Goal: Task Accomplishment & Management: Complete application form

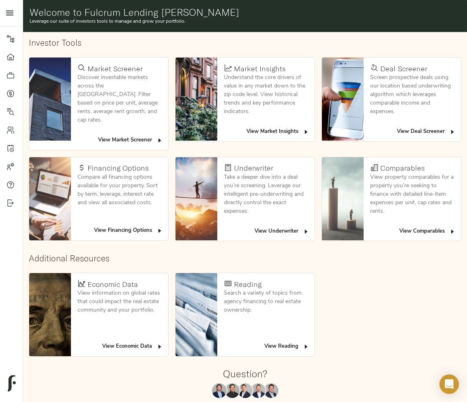
click at [432, 132] on span "View Deal Screener" at bounding box center [426, 131] width 59 height 9
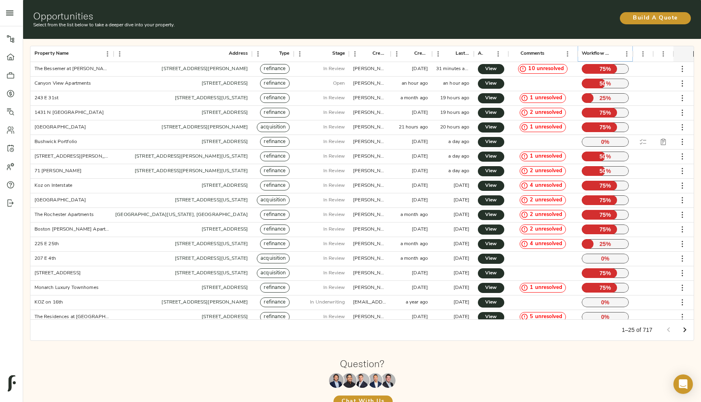
click at [467, 55] on icon "Sort" at bounding box center [614, 53] width 7 height 7
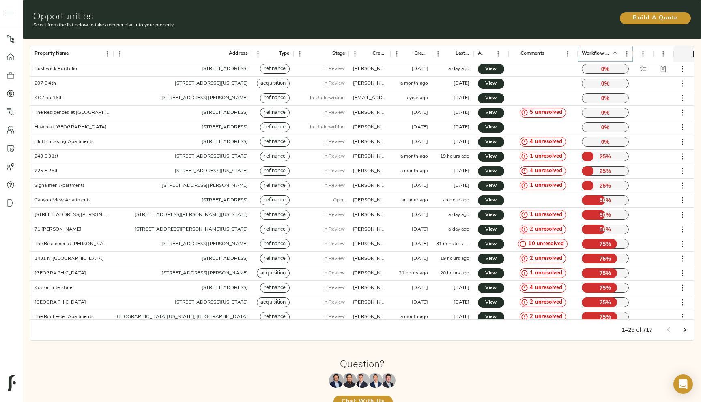
click at [467, 55] on icon "Sort" at bounding box center [614, 53] width 7 height 7
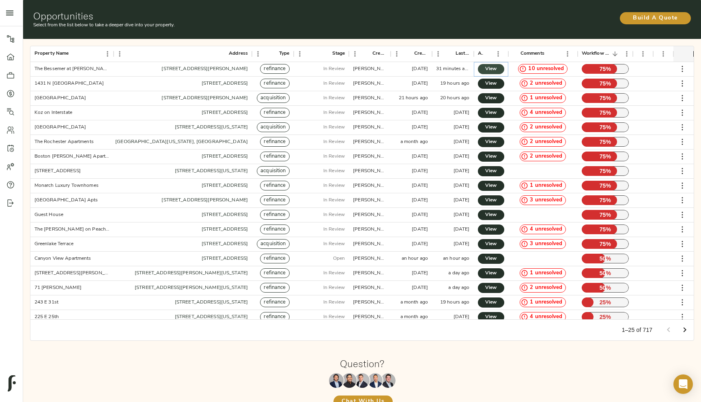
click at [467, 73] on link "View" at bounding box center [491, 69] width 26 height 10
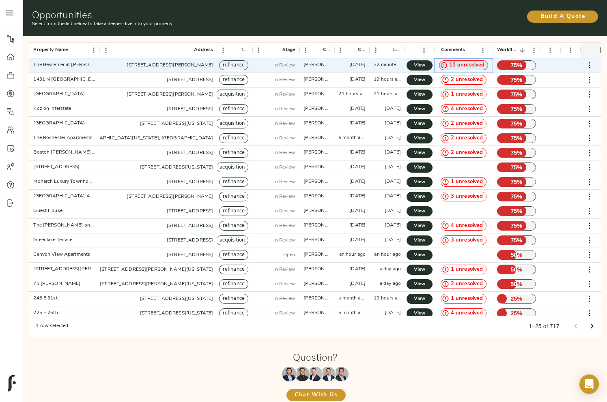
click at [467, 67] on span "10 unresolved" at bounding box center [467, 66] width 42 height 8
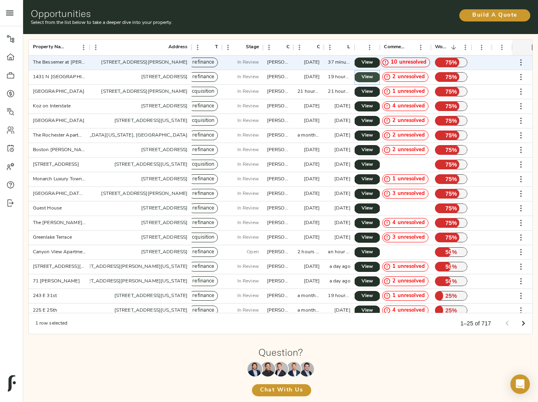
click at [370, 77] on span "View" at bounding box center [367, 77] width 10 height 9
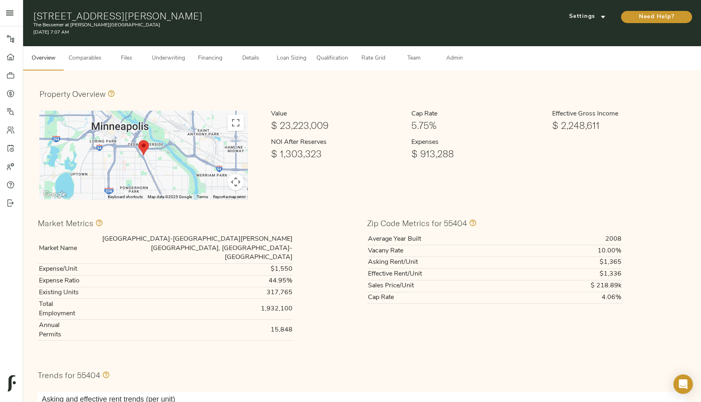
click at [324, 61] on span "Qualification" at bounding box center [332, 59] width 32 height 10
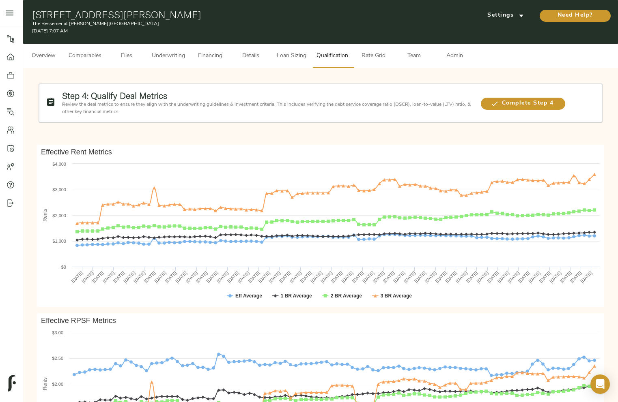
click at [359, 53] on span "Rate Grid" at bounding box center [373, 56] width 31 height 10
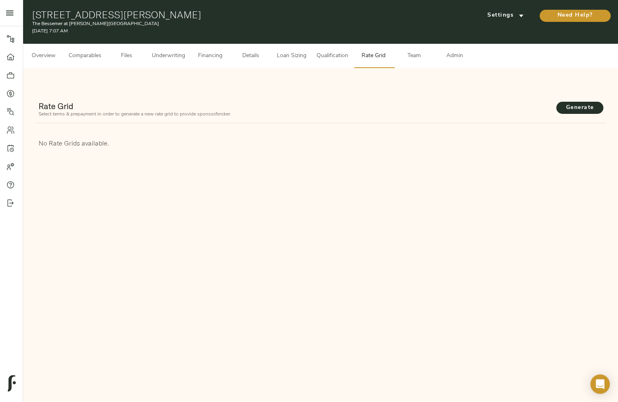
click at [419, 55] on span "Team" at bounding box center [413, 56] width 31 height 10
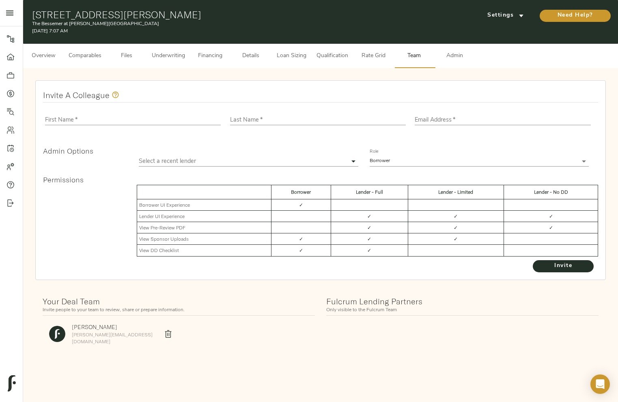
click at [443, 56] on span "Admin" at bounding box center [454, 56] width 31 height 10
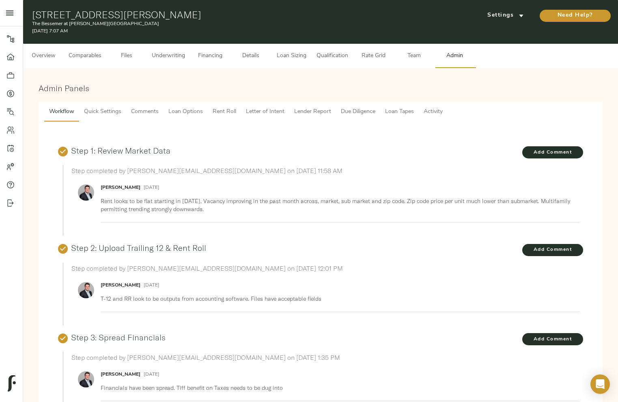
click at [112, 104] on button "Quick Settings" at bounding box center [102, 111] width 47 height 19
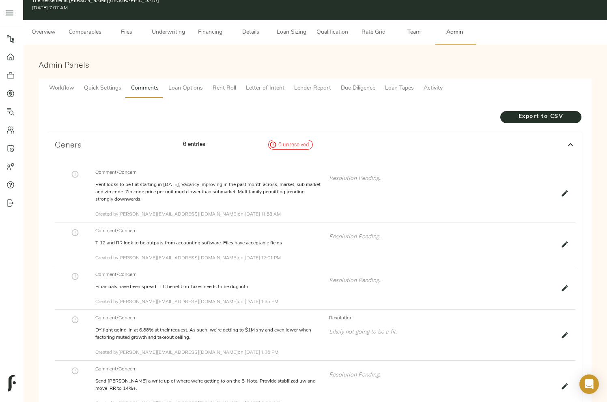
scroll to position [23, 0]
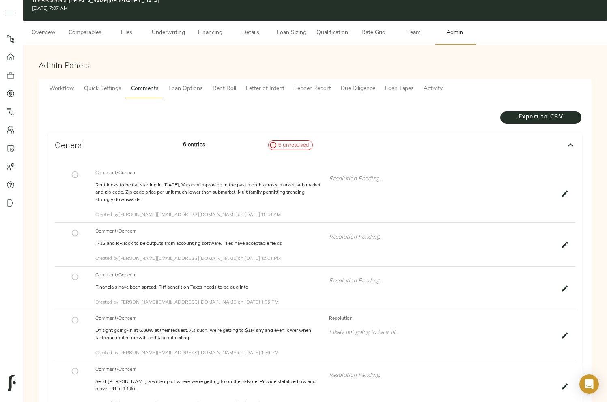
click at [165, 144] on h3 "General" at bounding box center [116, 144] width 122 height 9
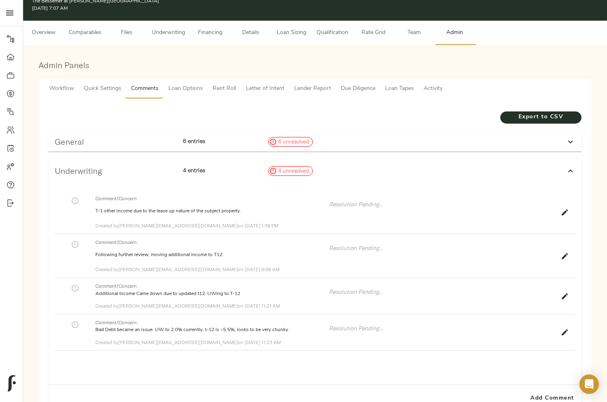
click at [160, 162] on div "Underwriting 4 entries 4 unresolved" at bounding box center [314, 171] width 533 height 26
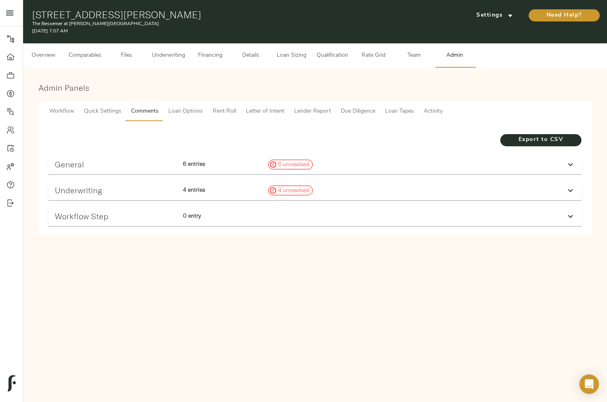
scroll to position [0, 0]
click at [109, 111] on span "Quick Settings" at bounding box center [102, 112] width 37 height 10
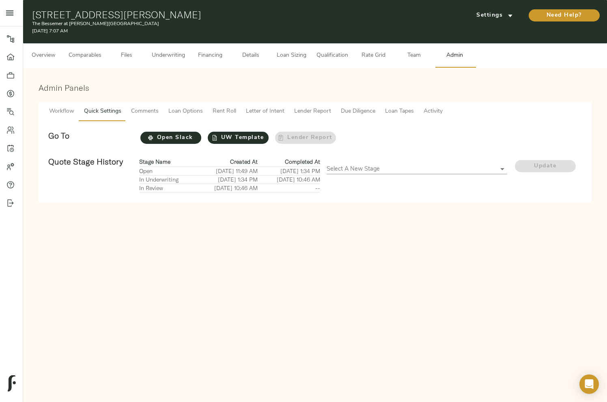
click at [66, 111] on span "Workflow" at bounding box center [61, 112] width 25 height 10
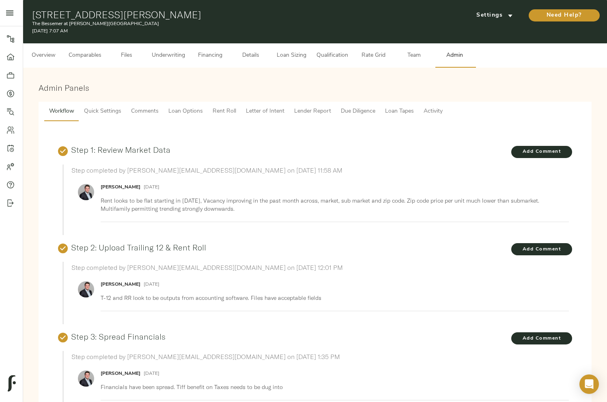
click at [331, 56] on span "Qualification" at bounding box center [332, 56] width 32 height 10
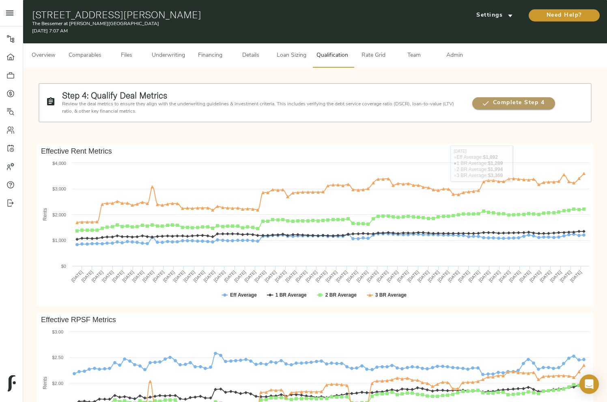
click at [542, 103] on span "Complete Step 4" at bounding box center [513, 103] width 83 height 10
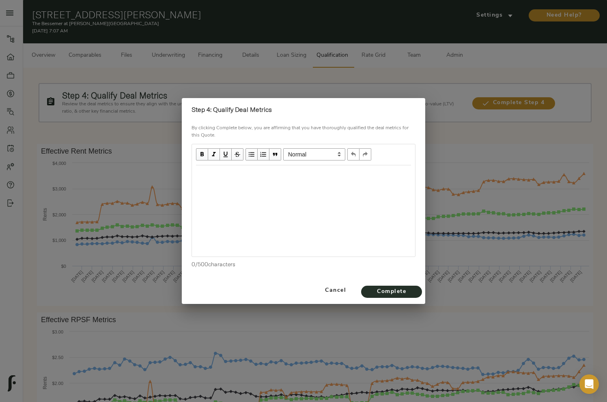
click at [153, 132] on div "Step 4: Qualify Deal Metrics By clicking Complete below, you are affirming that…" at bounding box center [303, 201] width 607 height 402
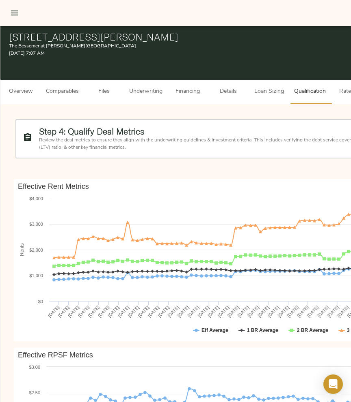
click at [48, 128] on strong "Step 4: Qualify Deal Metrics" at bounding box center [91, 131] width 105 height 11
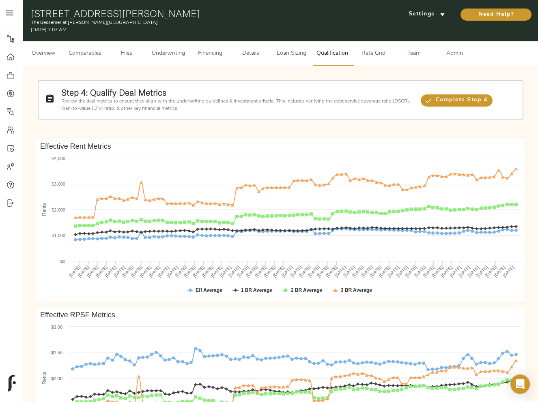
click at [384, 57] on span "Rate Grid" at bounding box center [373, 54] width 31 height 10
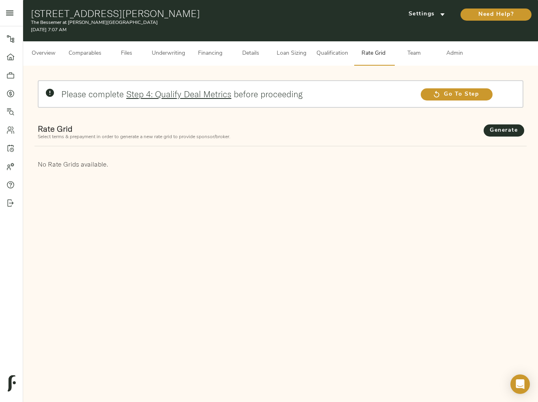
click at [295, 61] on button "Loan Sizing" at bounding box center [291, 53] width 41 height 24
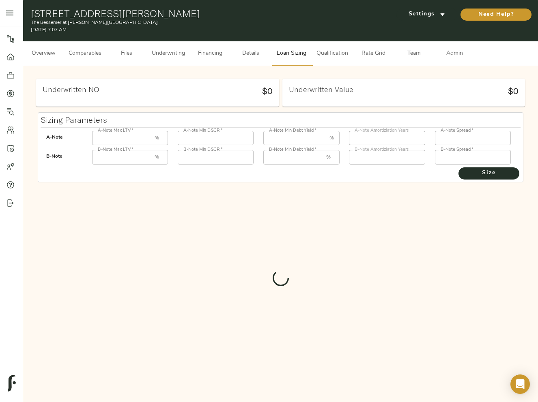
type input "55"
type input "1.25"
type input "12.00"
type input "30"
type input "250"
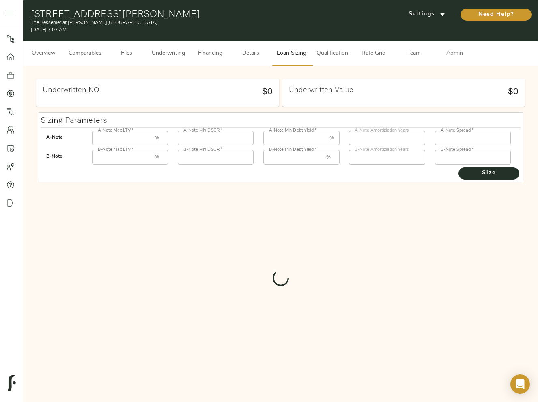
type input "85"
type input "1"
type input "8.00"
type input "30"
type input "1000"
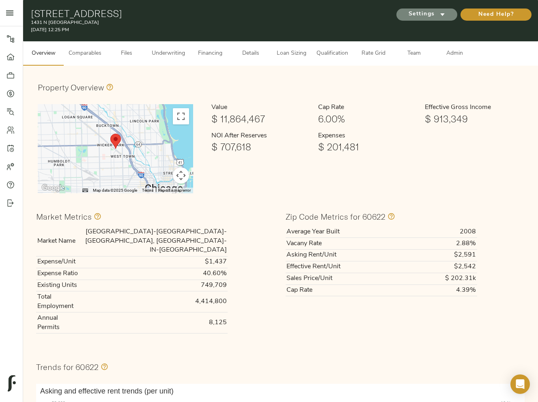
click at [445, 16] on icon "submit" at bounding box center [442, 14] width 9 height 9
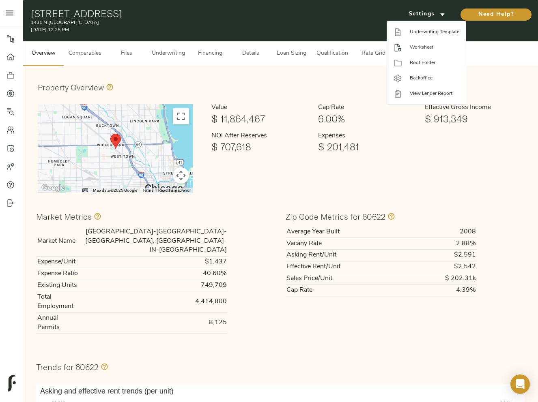
click at [437, 45] on span "Worksheet" at bounding box center [434, 47] width 49 height 7
